Goal: Transaction & Acquisition: Purchase product/service

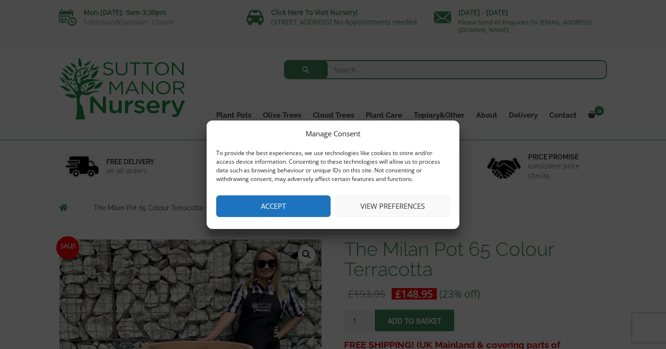
click at [288, 208] on button "Accept" at bounding box center [273, 207] width 114 height 22
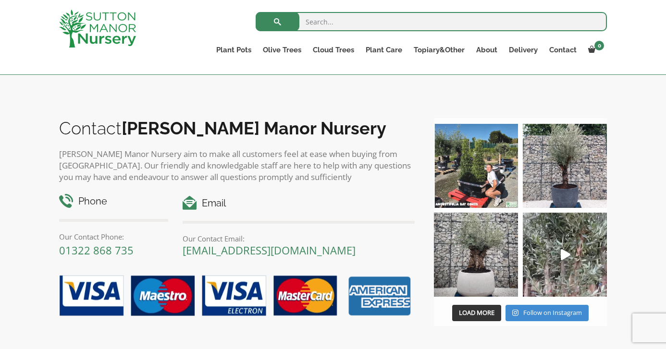
scroll to position [882, 0]
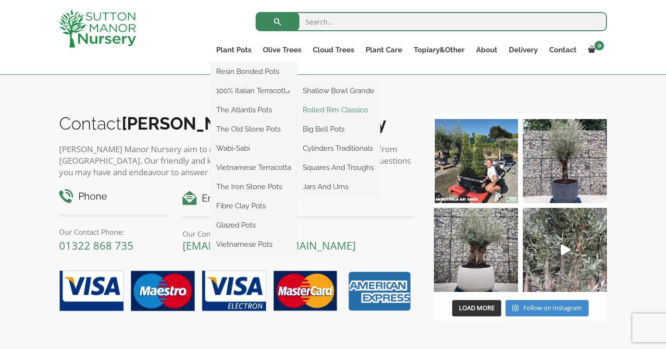
click at [318, 112] on link "Rolled Rim Classico" at bounding box center [338, 110] width 83 height 14
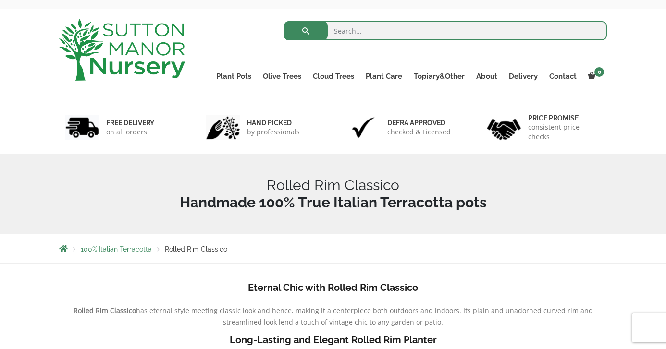
scroll to position [38, 0]
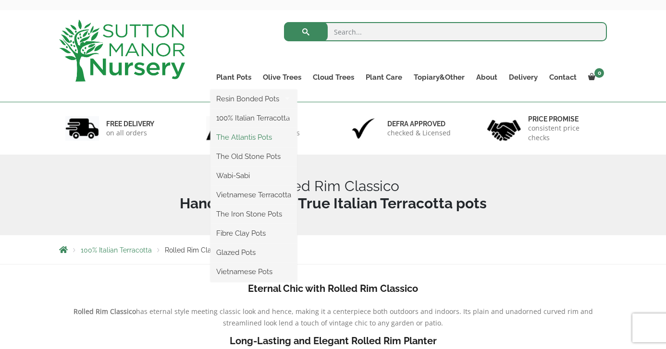
click at [242, 134] on link "The Atlantis Pots" at bounding box center [253, 137] width 86 height 14
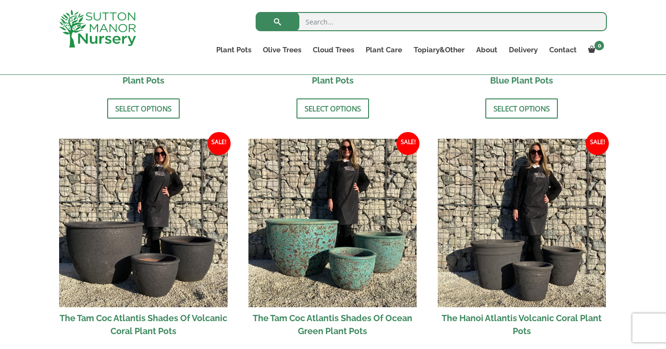
scroll to position [768, 0]
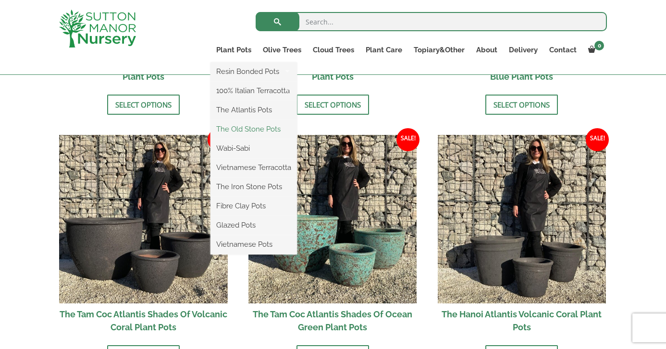
click at [239, 133] on link "The Old Stone Pots" at bounding box center [253, 129] width 86 height 14
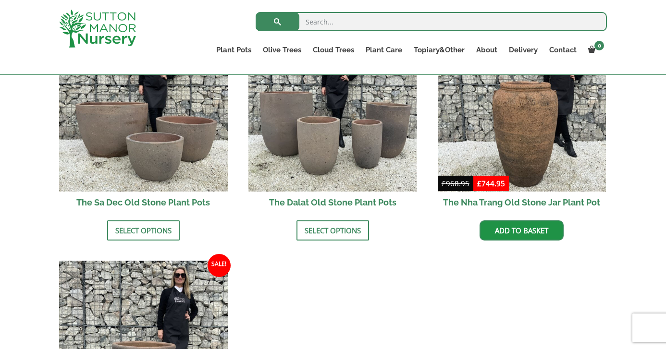
scroll to position [649, 0]
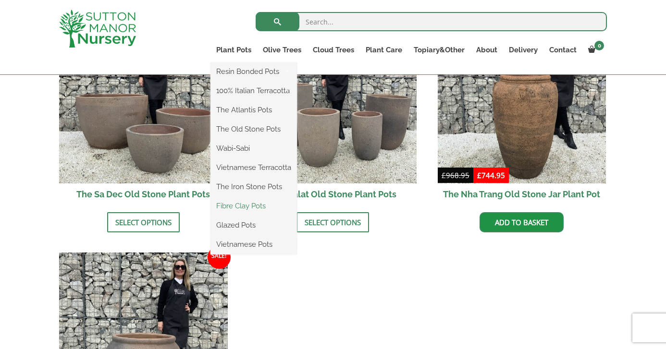
click at [233, 205] on link "Fibre Clay Pots" at bounding box center [253, 206] width 86 height 14
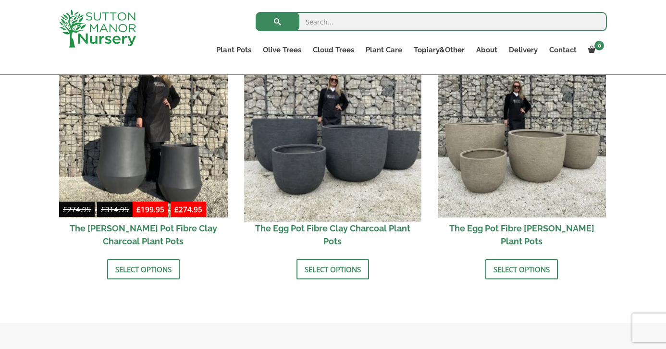
scroll to position [341, 0]
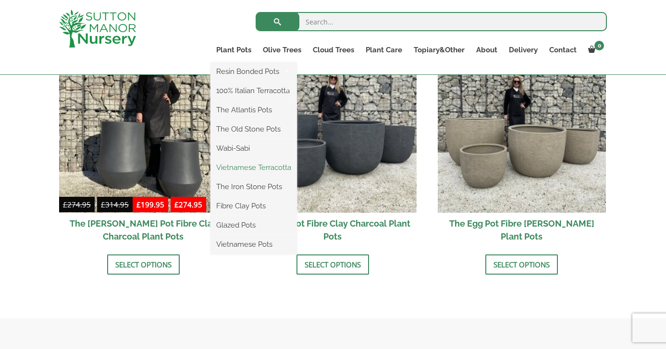
click at [249, 171] on link "Vietnamese Terracotta" at bounding box center [253, 167] width 86 height 14
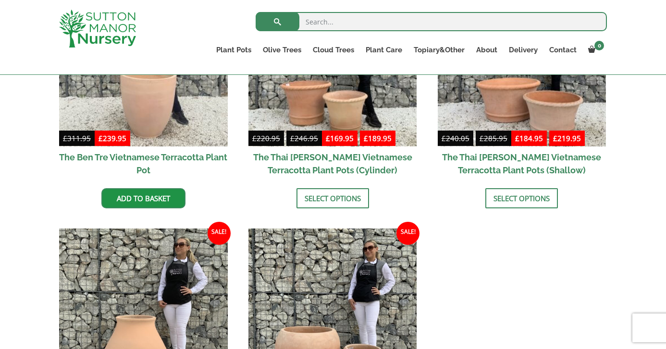
scroll to position [232, 0]
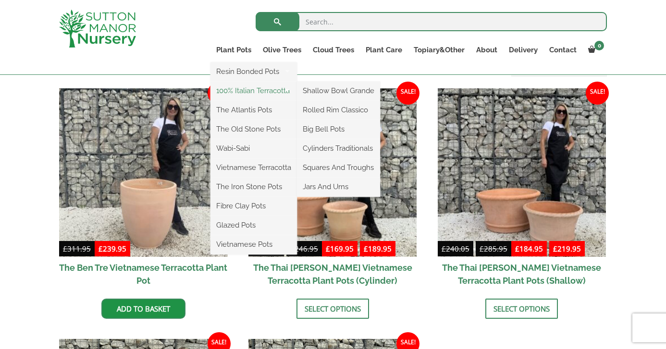
click at [235, 91] on link "100% Italian Terracotta" at bounding box center [253, 91] width 86 height 14
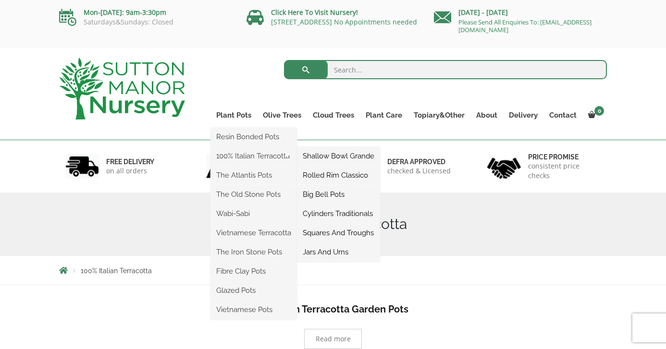
click at [320, 173] on link "Rolled Rim Classico" at bounding box center [338, 175] width 83 height 14
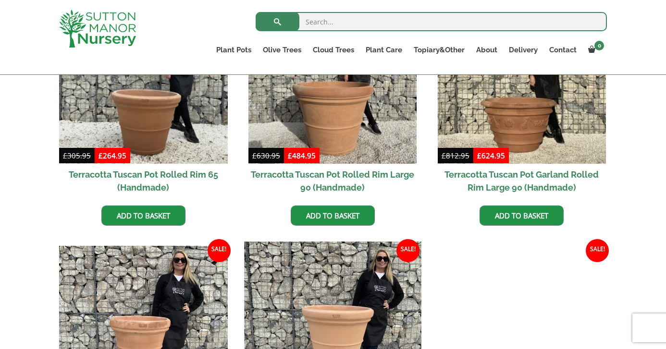
scroll to position [464, 0]
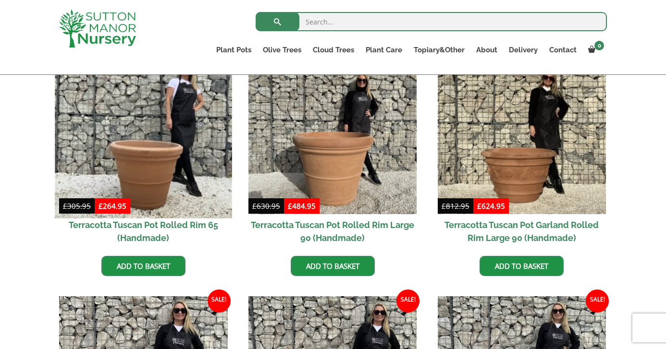
click at [153, 185] on img at bounding box center [143, 129] width 177 height 177
